Goal: Find specific page/section: Find specific page/section

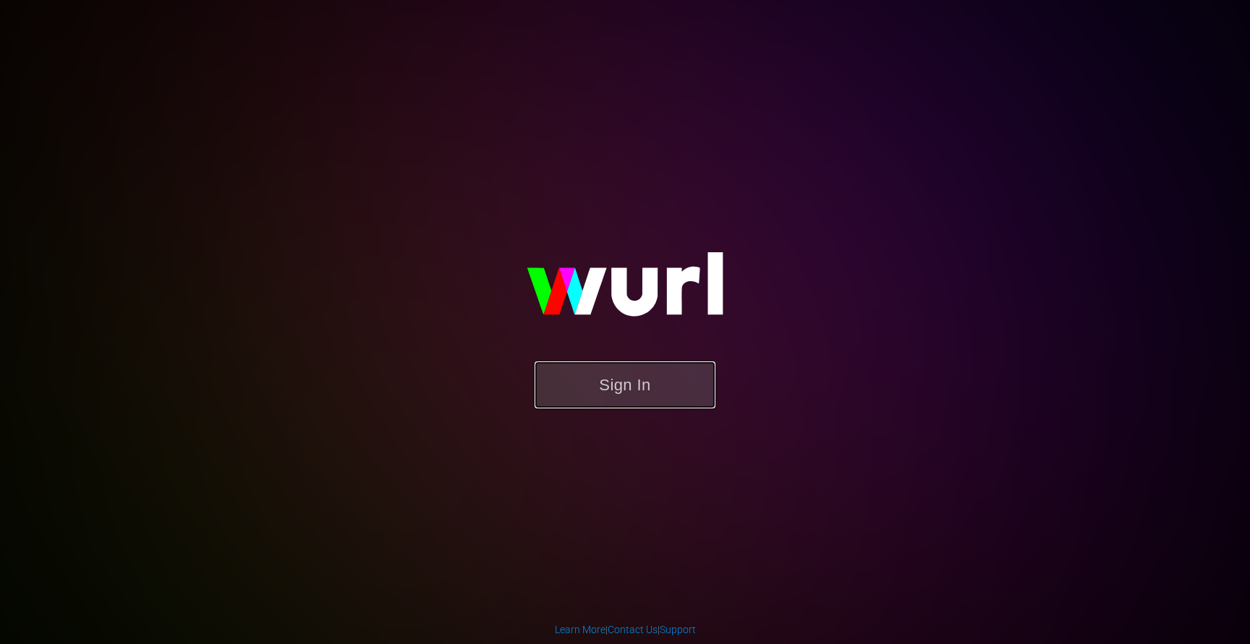
click at [597, 393] on button "Sign In" at bounding box center [625, 385] width 181 height 47
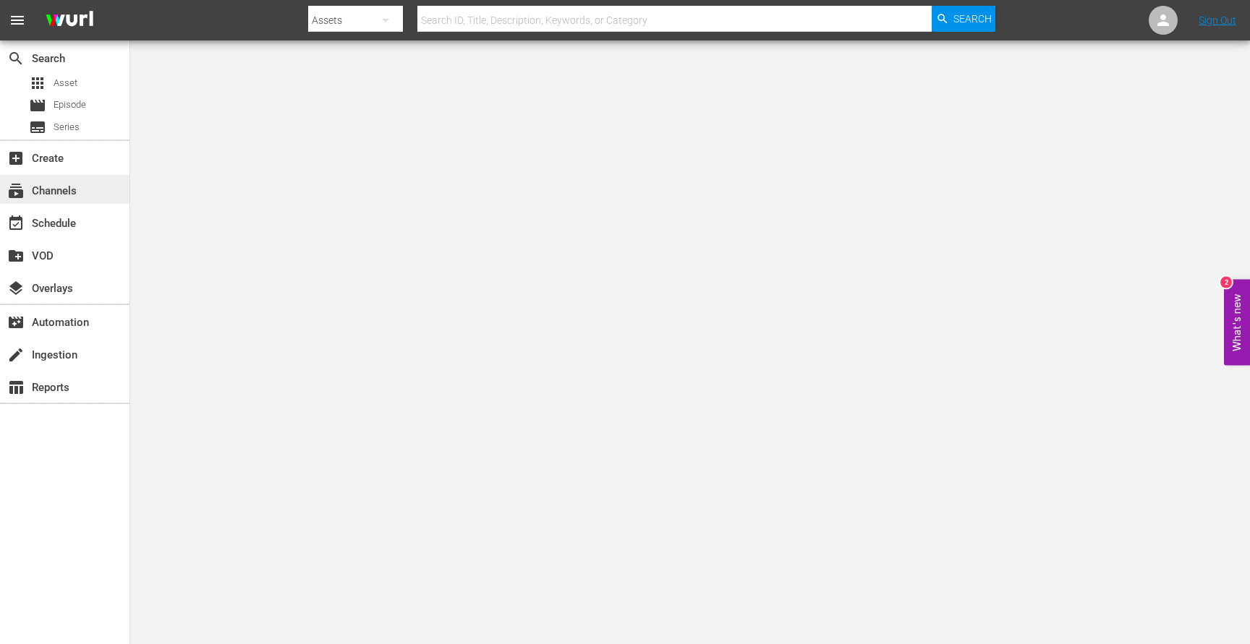
click at [78, 192] on div "subscriptions Channels" at bounding box center [40, 188] width 81 height 13
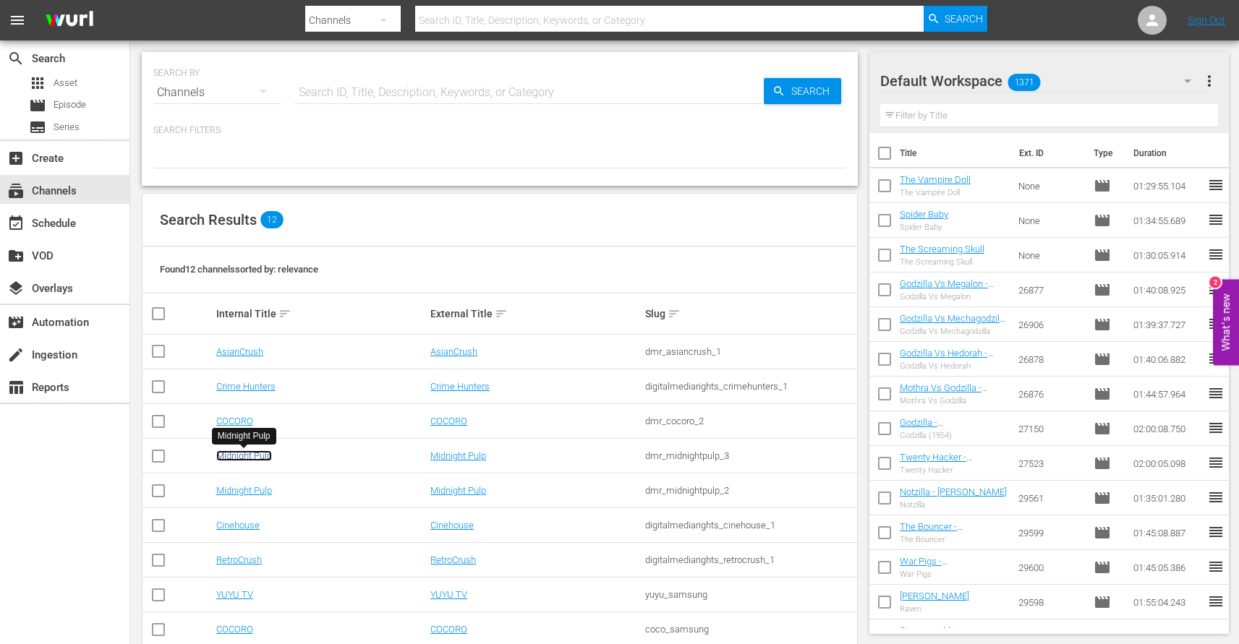
click at [241, 459] on link "Midnight Pulp" at bounding box center [244, 456] width 56 height 11
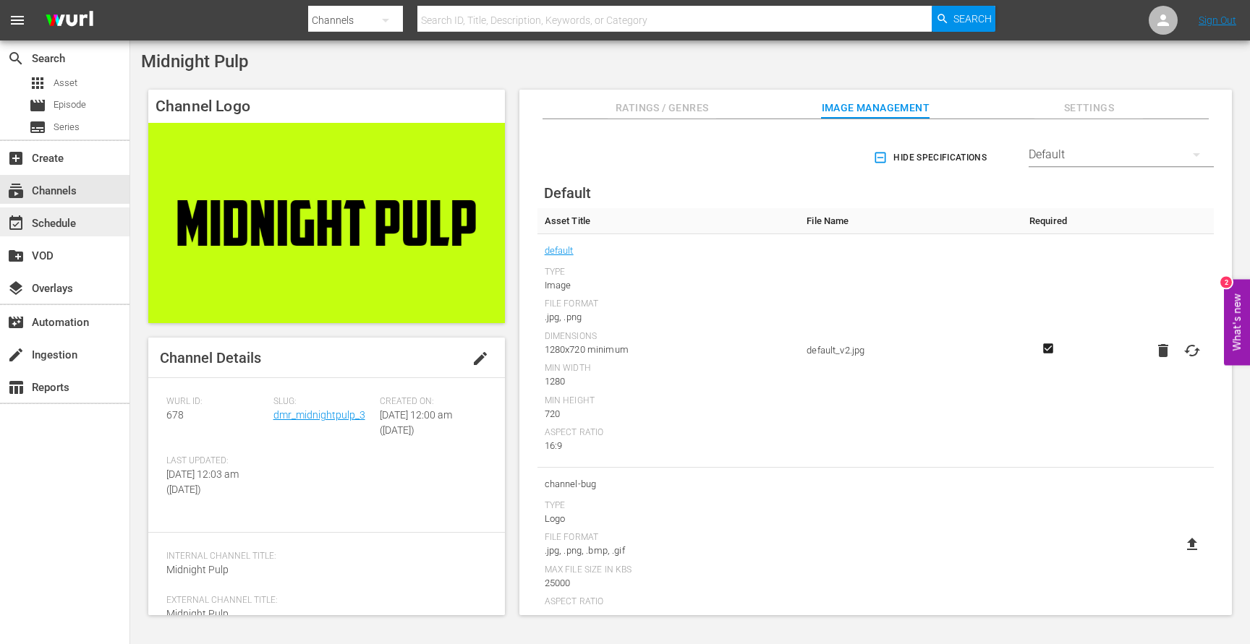
click at [63, 228] on div "event_available Schedule" at bounding box center [40, 221] width 81 height 13
